Goal: Information Seeking & Learning: Learn about a topic

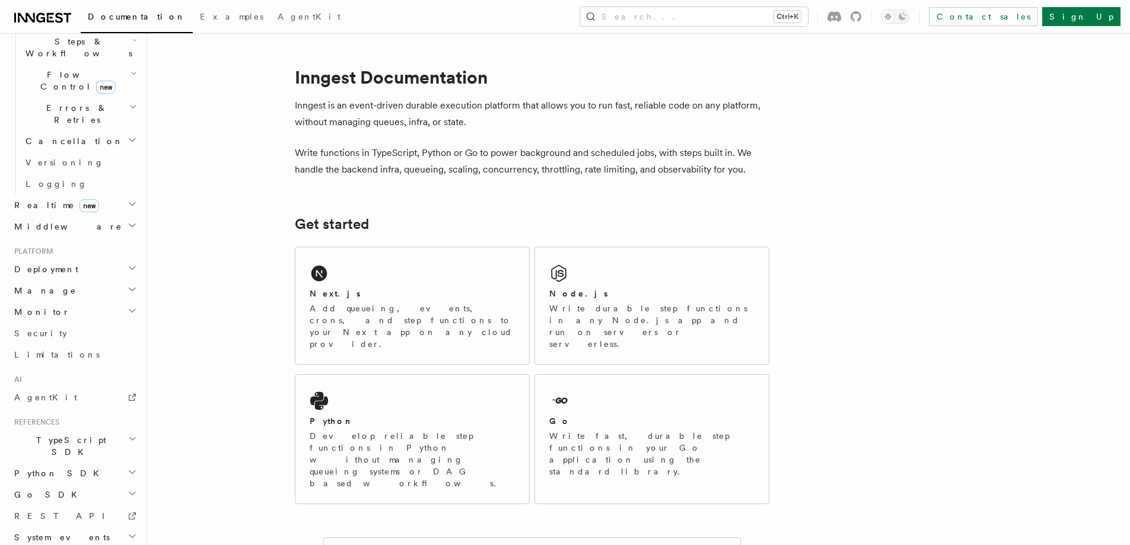
scroll to position [404, 0]
click at [69, 258] on h2 "Deployment" at bounding box center [74, 268] width 130 height 21
click at [90, 307] on span "Environments & Apps" at bounding box center [77, 317] width 103 height 21
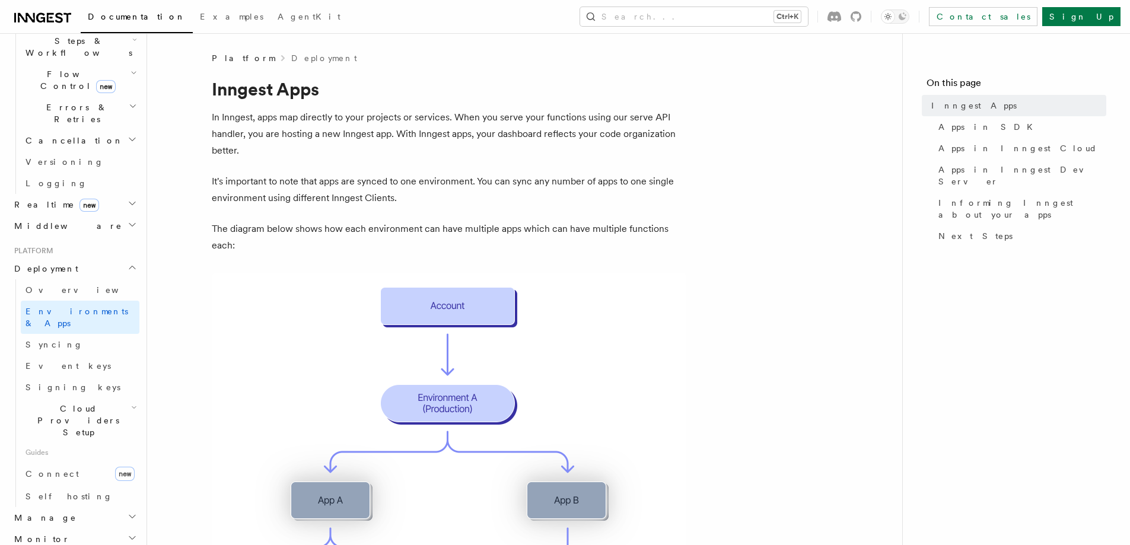
click at [75, 403] on span "Cloud Providers Setup" at bounding box center [76, 421] width 110 height 36
click at [65, 519] on link "Vercel" at bounding box center [85, 529] width 107 height 21
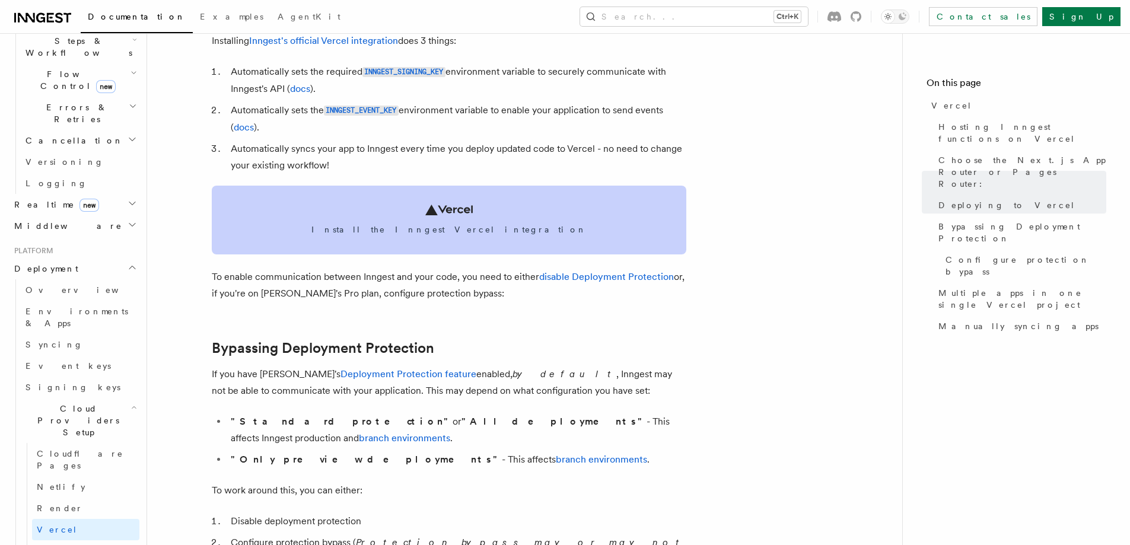
scroll to position [712, 0]
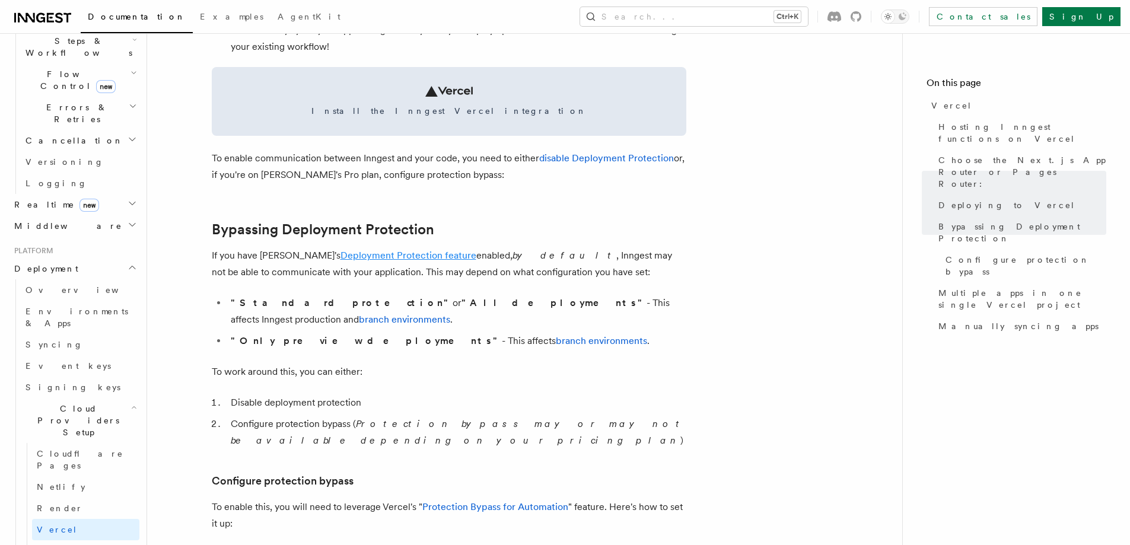
click at [374, 257] on link "Deployment Protection feature" at bounding box center [409, 255] width 136 height 11
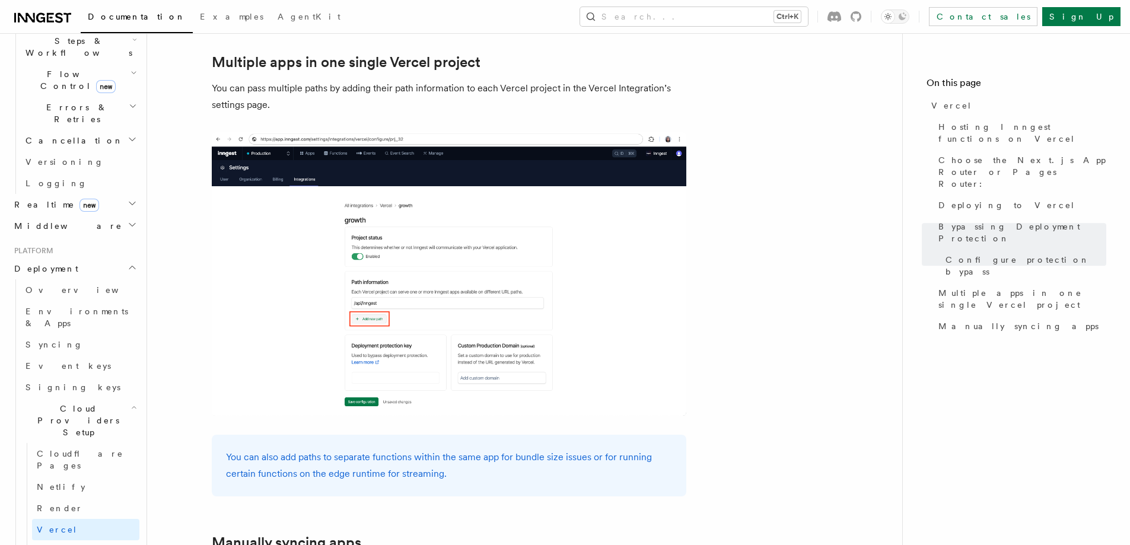
scroll to position [1839, 0]
